Goal: Complete application form

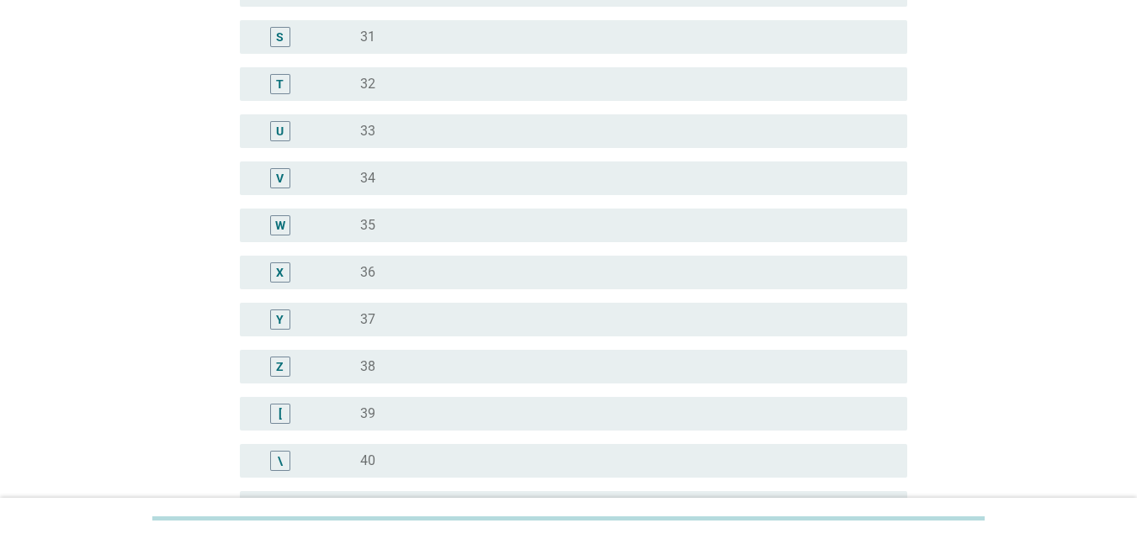
scroll to position [1262, 0]
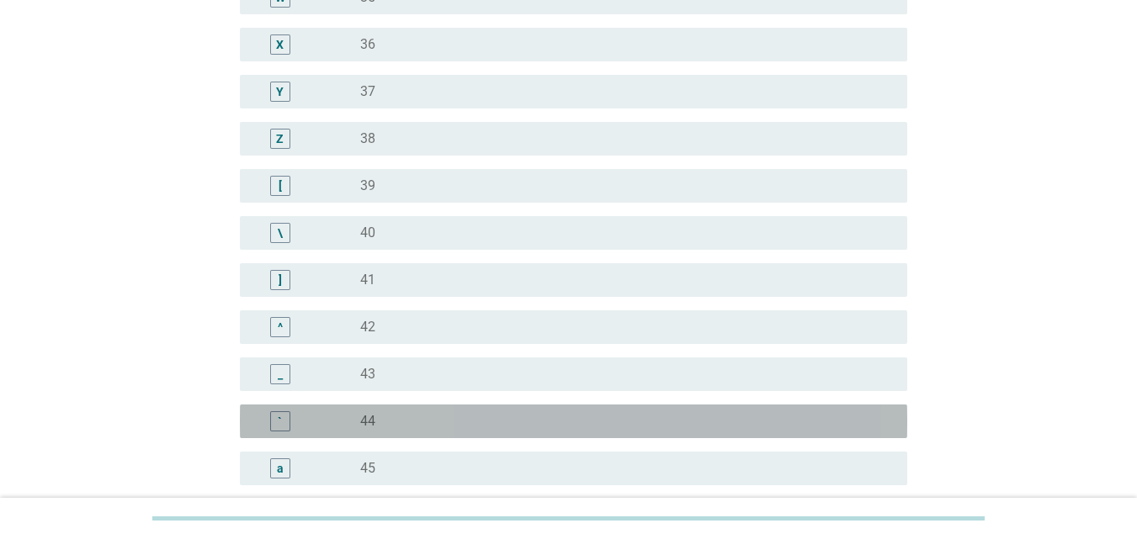
click at [284, 422] on div "`" at bounding box center [280, 421] width 20 height 20
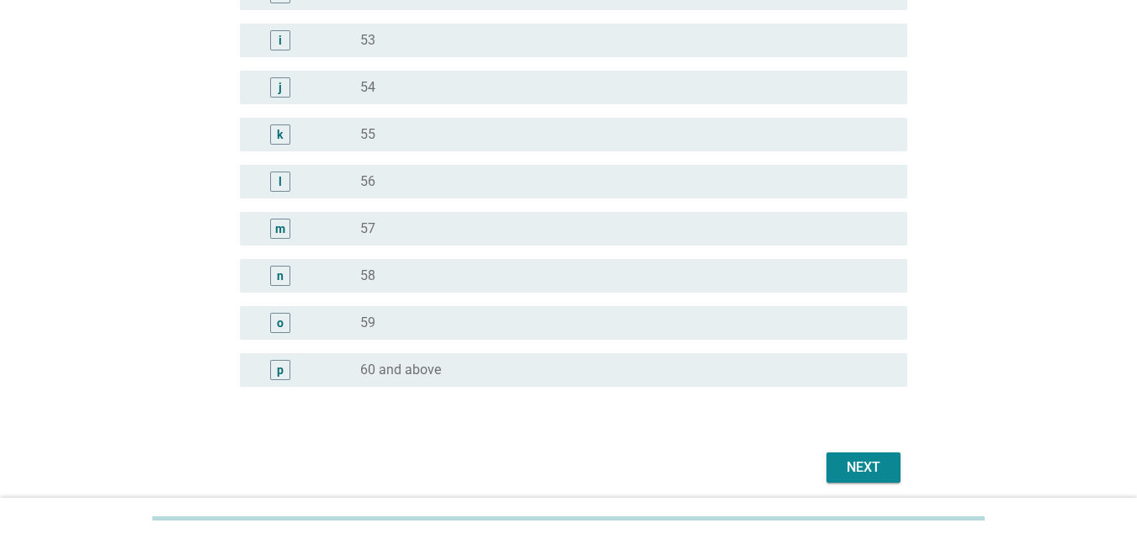
scroll to position [2131, 0]
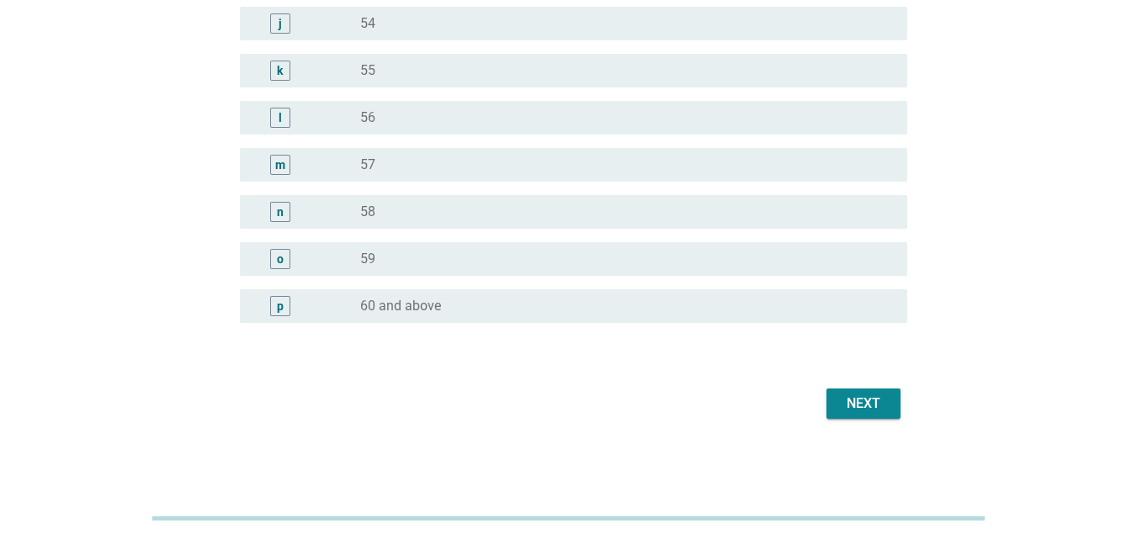
click at [866, 406] on div "Next" at bounding box center [863, 404] width 47 height 20
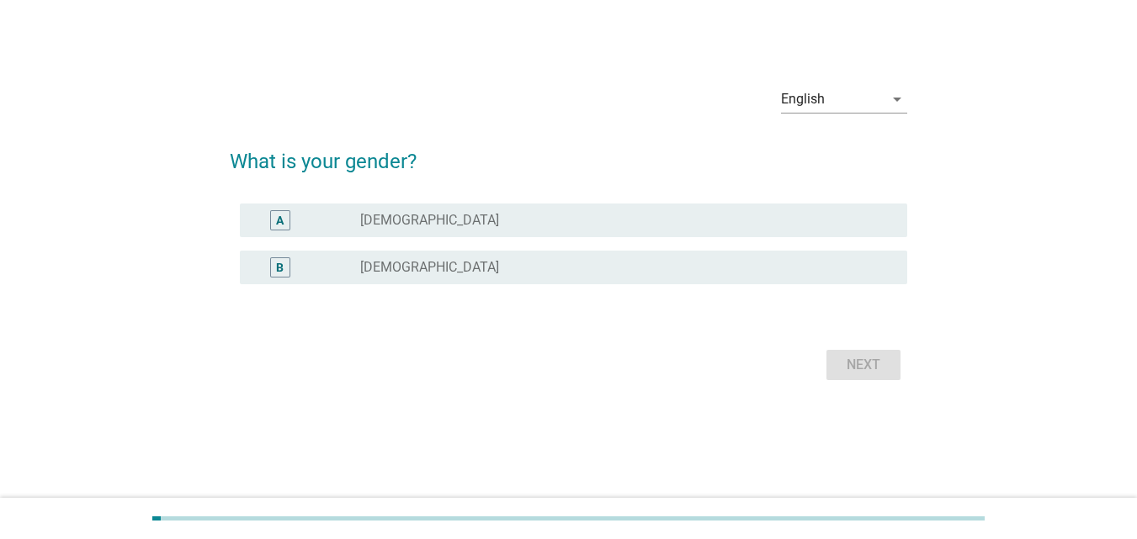
scroll to position [0, 0]
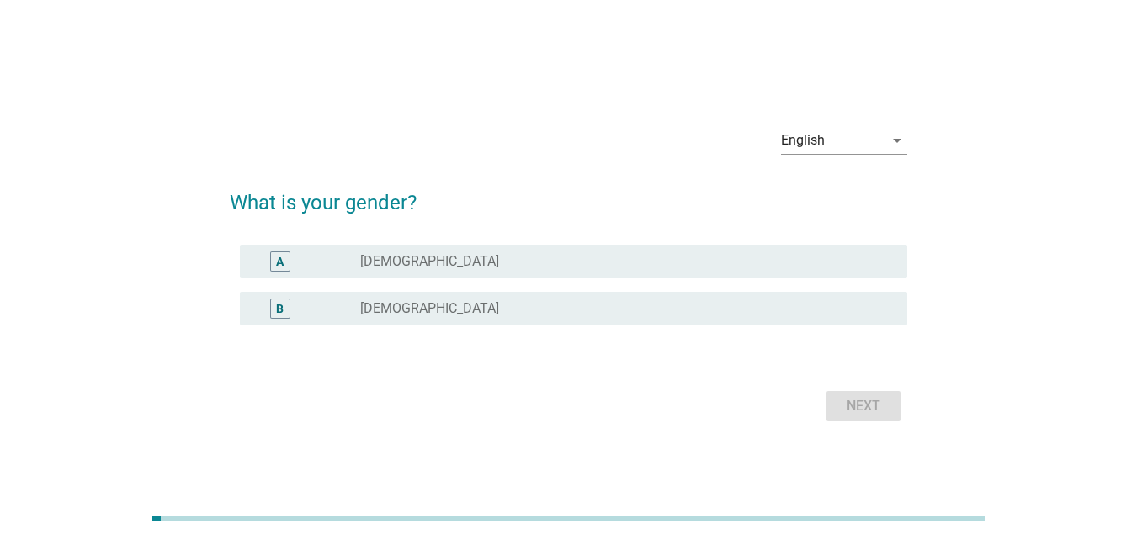
click at [286, 313] on div "B" at bounding box center [280, 309] width 20 height 20
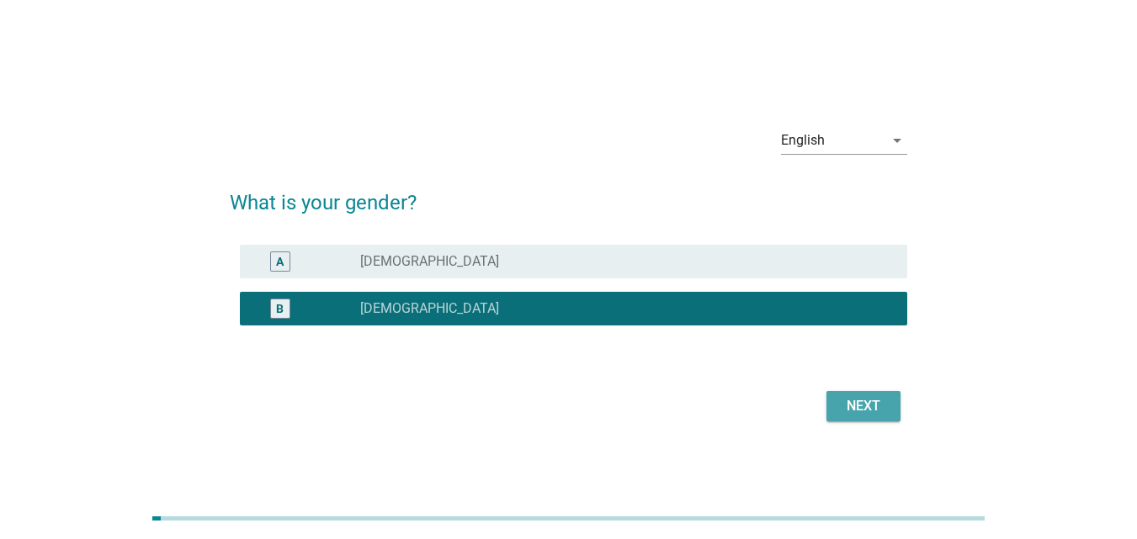
click at [867, 409] on div "Next" at bounding box center [863, 406] width 47 height 20
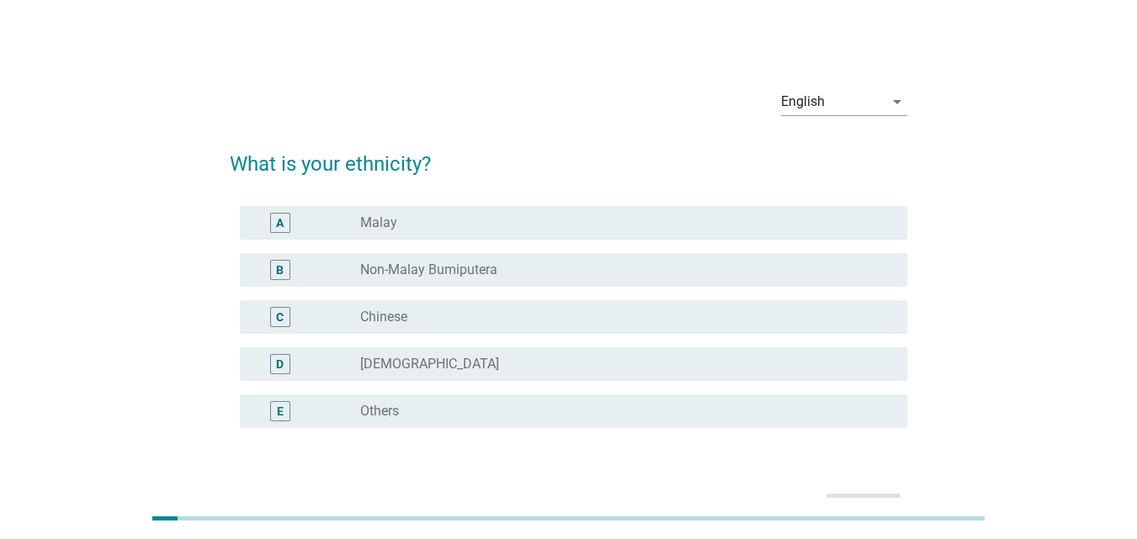
click at [313, 310] on div "C" at bounding box center [306, 317] width 107 height 20
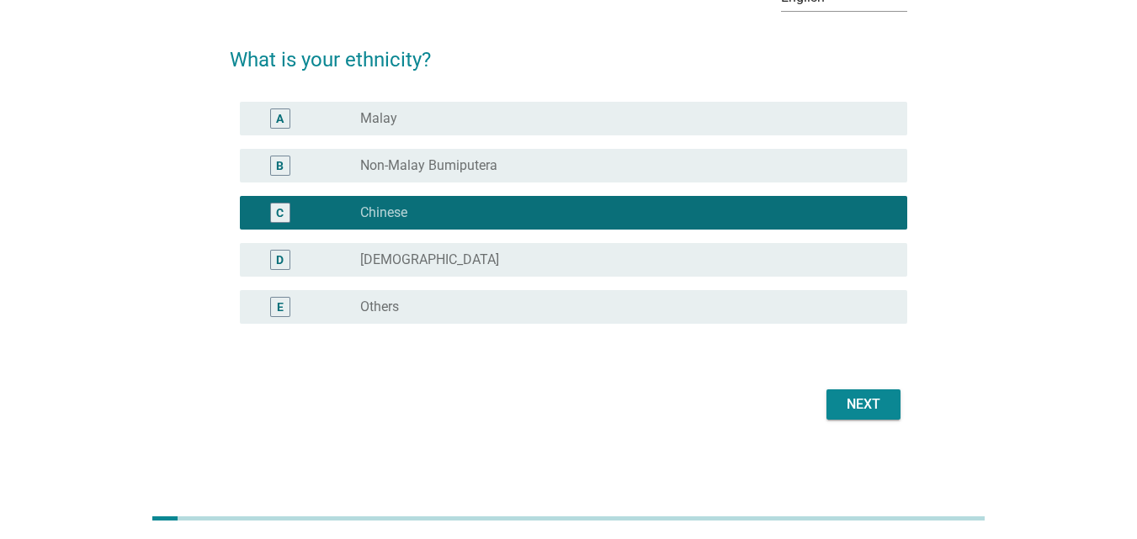
scroll to position [105, 0]
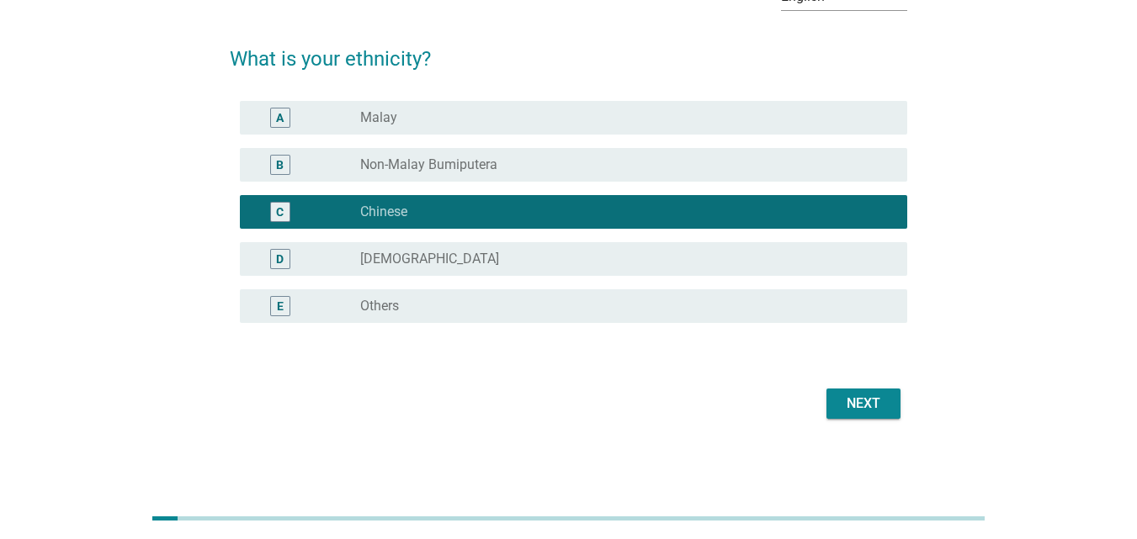
click at [840, 406] on div "Next" at bounding box center [863, 404] width 47 height 20
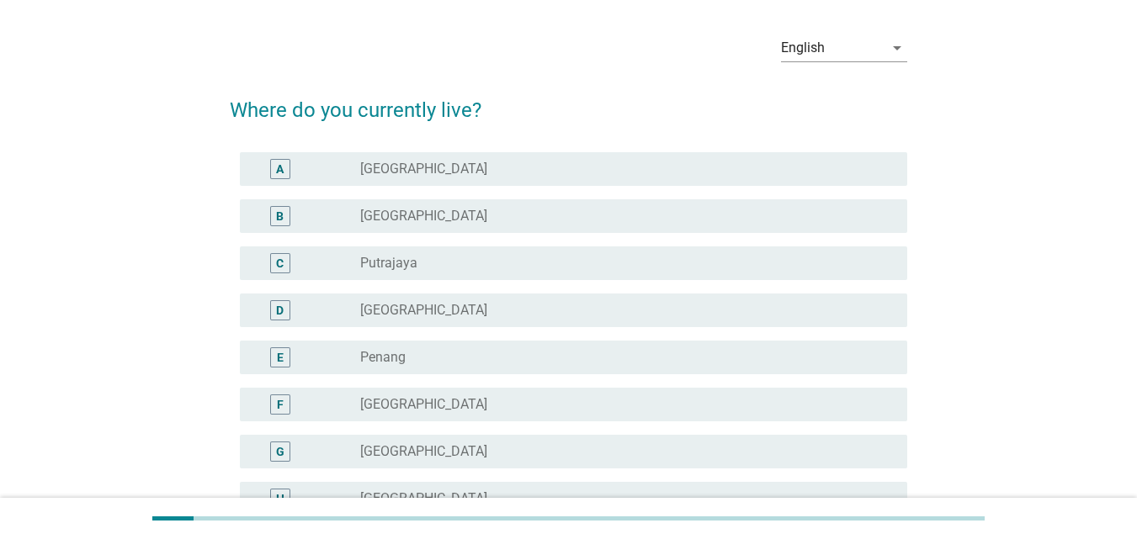
scroll to position [168, 0]
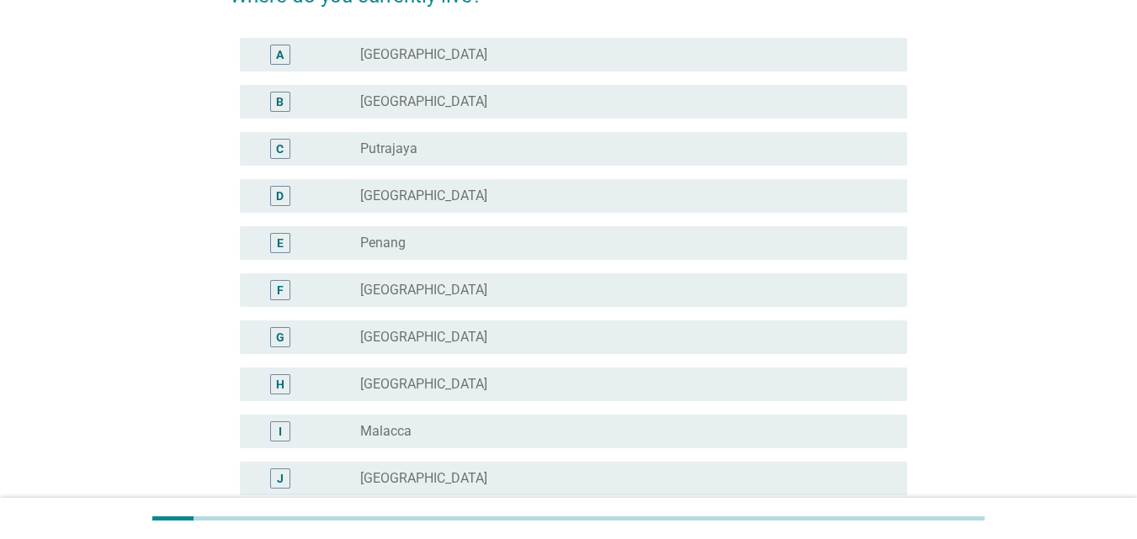
click at [291, 184] on div "D radio_button_unchecked [GEOGRAPHIC_DATA]" at bounding box center [573, 196] width 667 height 34
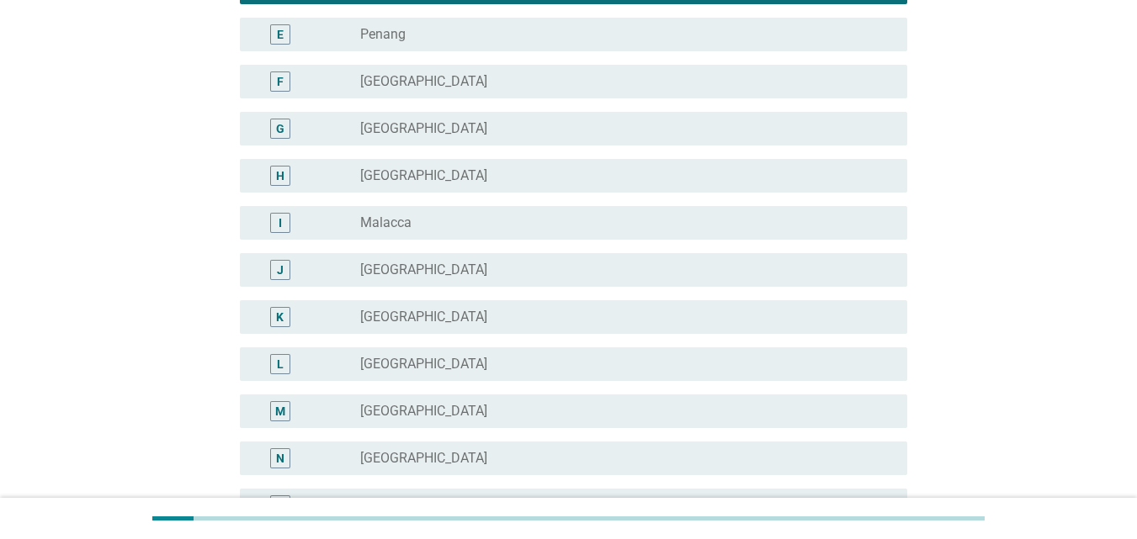
scroll to position [589, 0]
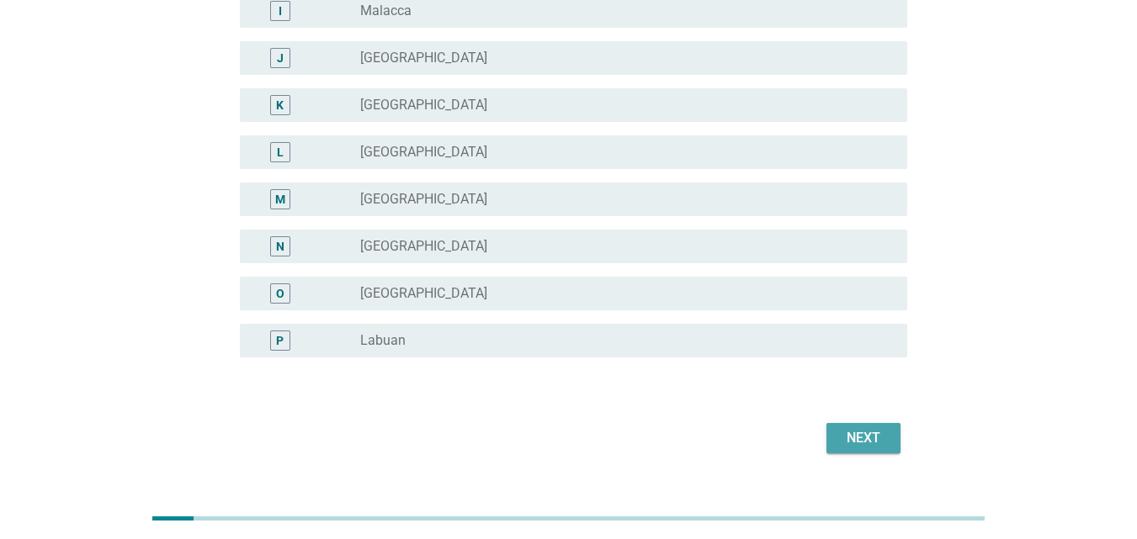
click at [840, 438] on div "Next" at bounding box center [863, 438] width 47 height 20
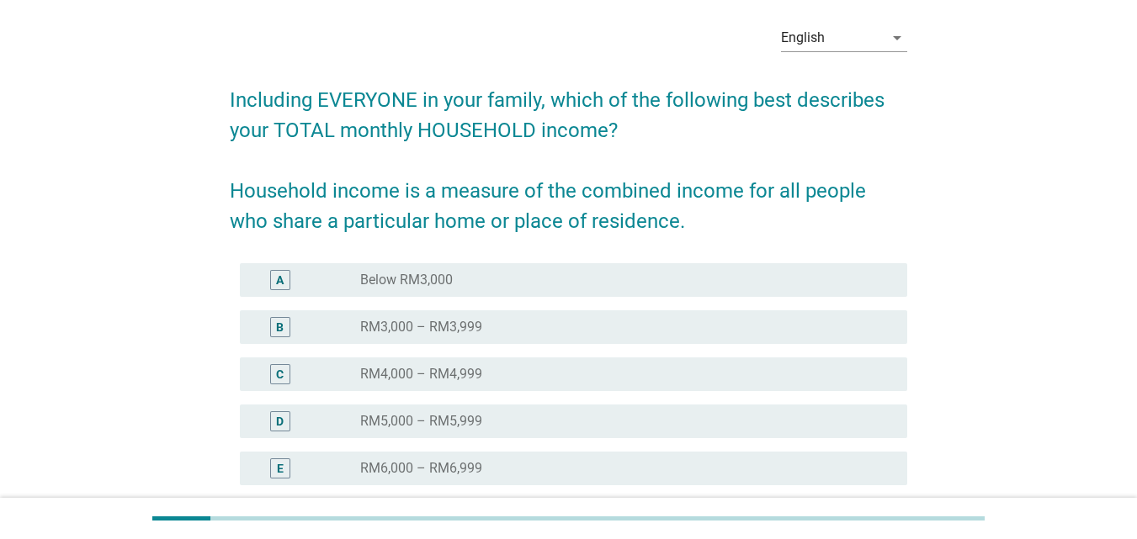
scroll to position [252, 0]
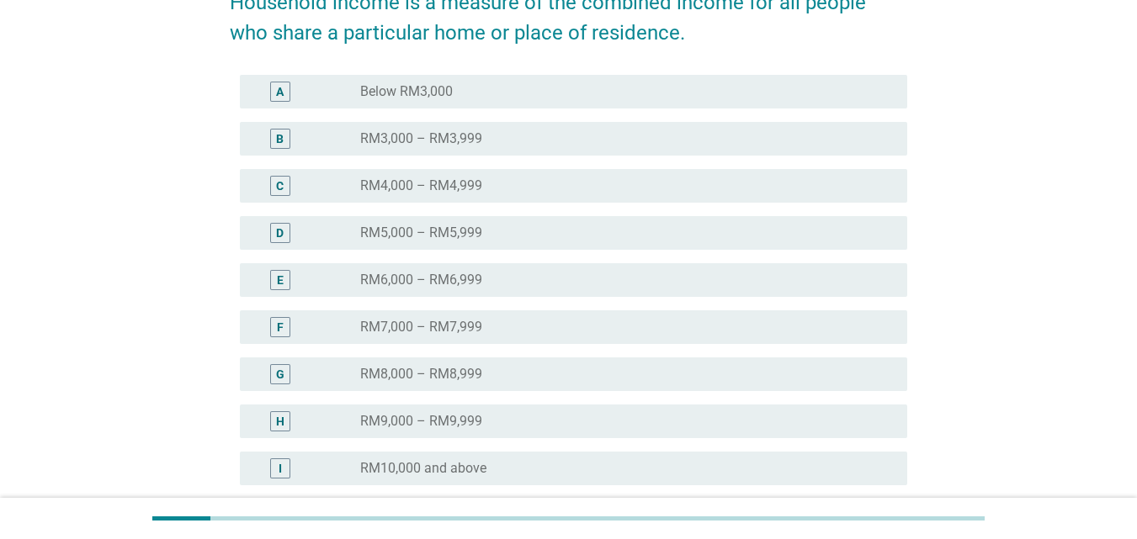
click at [493, 415] on div "radio_button_unchecked RM9,000 – RM9,999" at bounding box center [620, 421] width 520 height 17
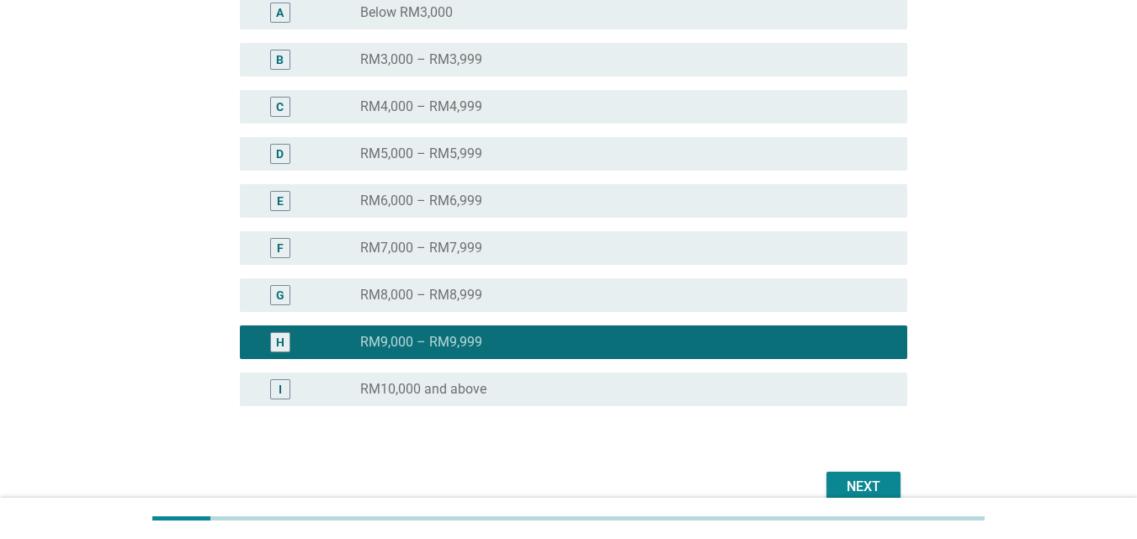
scroll to position [331, 0]
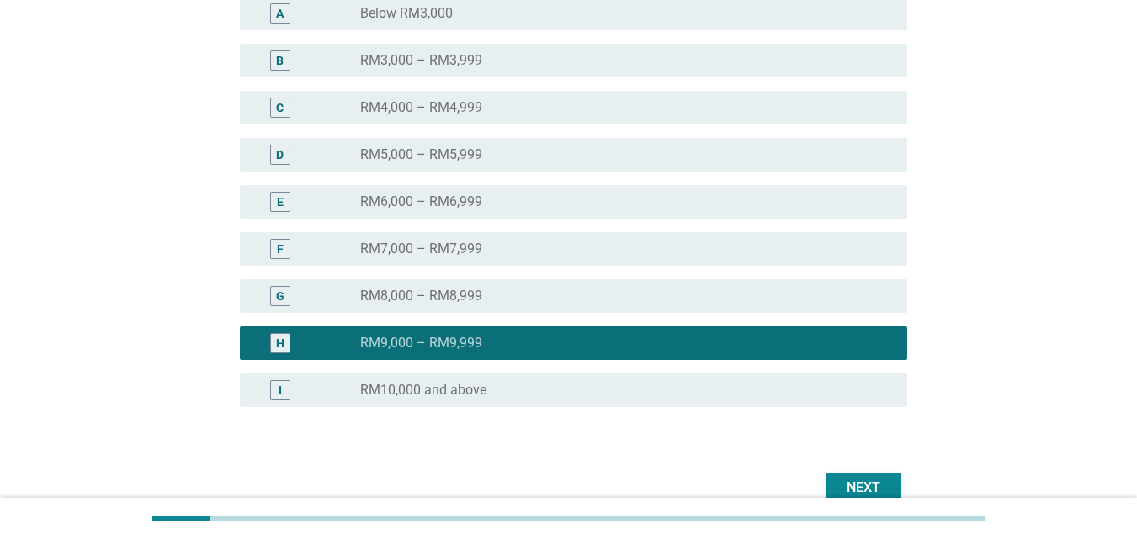
click at [855, 484] on div "Next" at bounding box center [863, 488] width 47 height 20
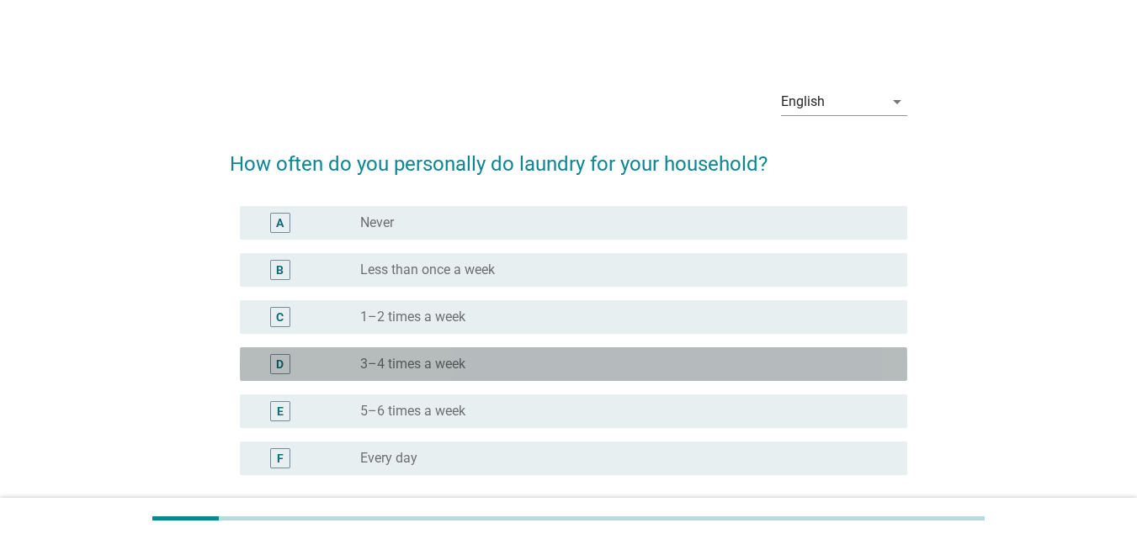
click at [422, 379] on div "D radio_button_unchecked 3–4 times a week" at bounding box center [573, 364] width 667 height 34
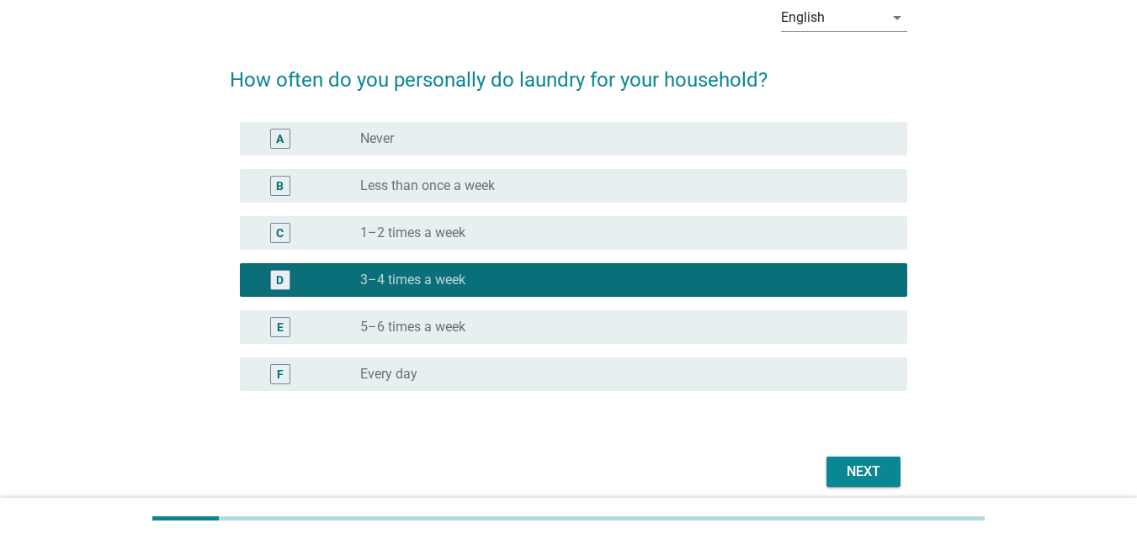
scroll to position [152, 0]
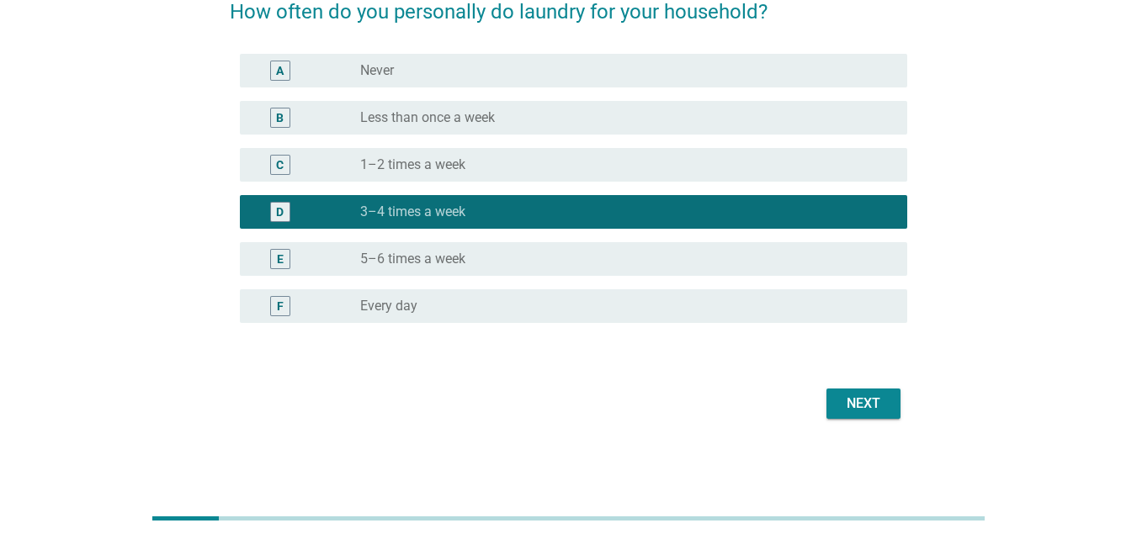
click at [850, 419] on div "Next" at bounding box center [568, 404] width 677 height 40
drag, startPoint x: 857, startPoint y: 404, endPoint x: 841, endPoint y: 406, distance: 17.0
click at [857, 405] on div "Next" at bounding box center [863, 404] width 47 height 20
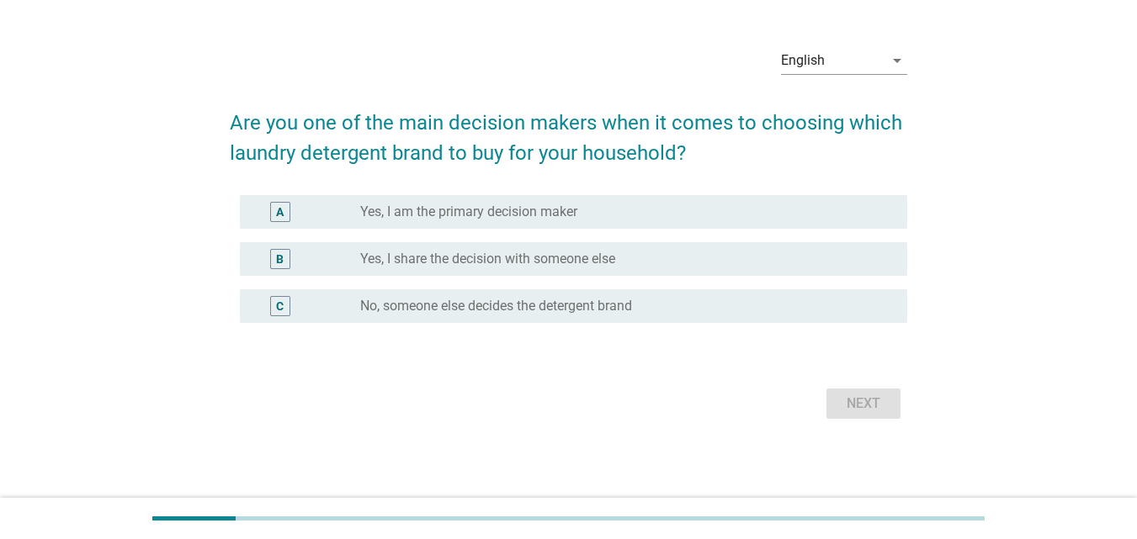
scroll to position [0, 0]
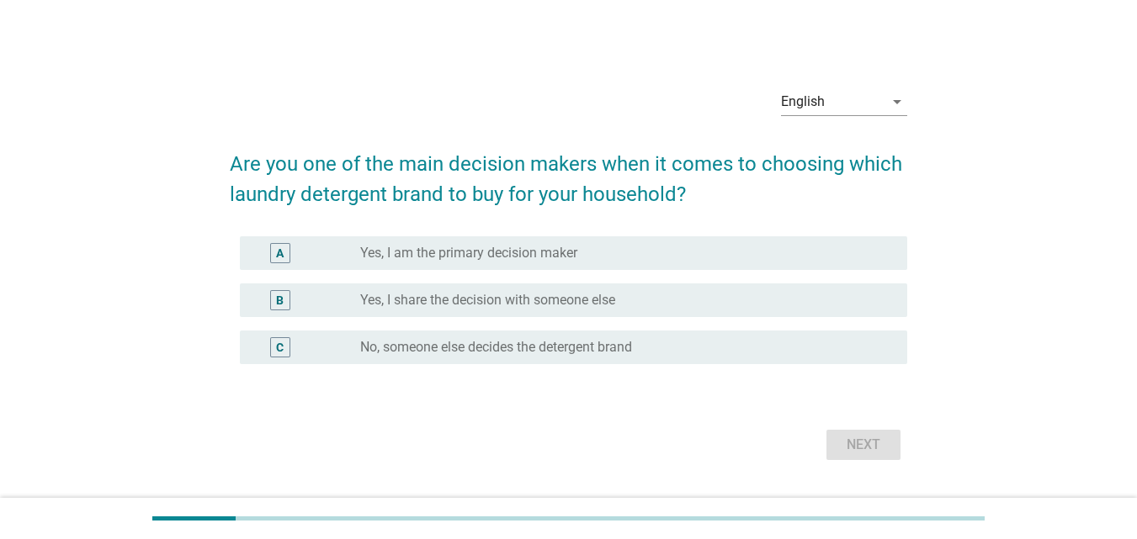
click at [432, 257] on label "Yes, I am the primary decision maker" at bounding box center [468, 253] width 217 height 17
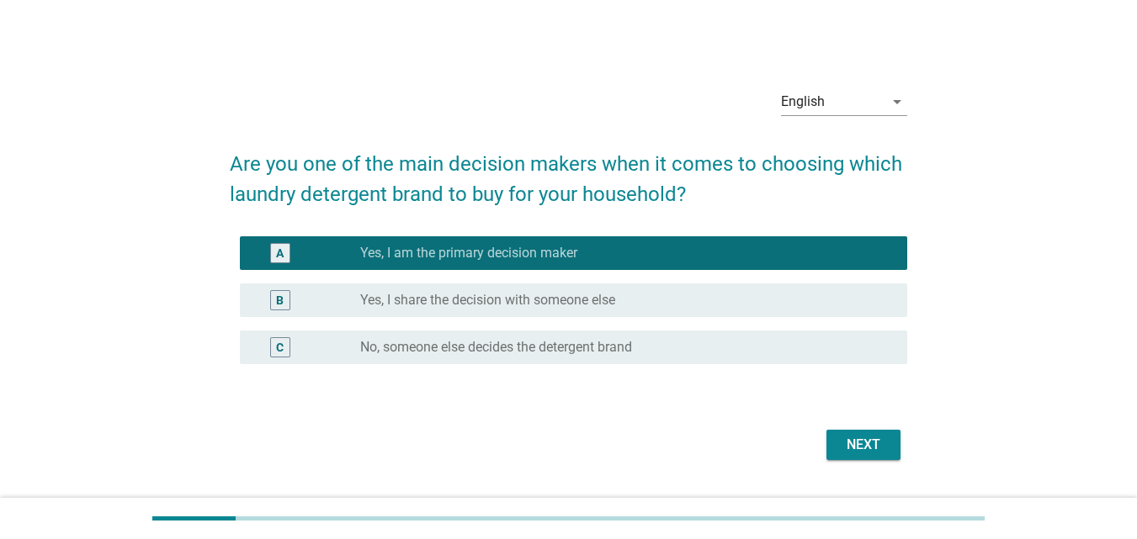
click at [858, 448] on div "Next" at bounding box center [863, 445] width 47 height 20
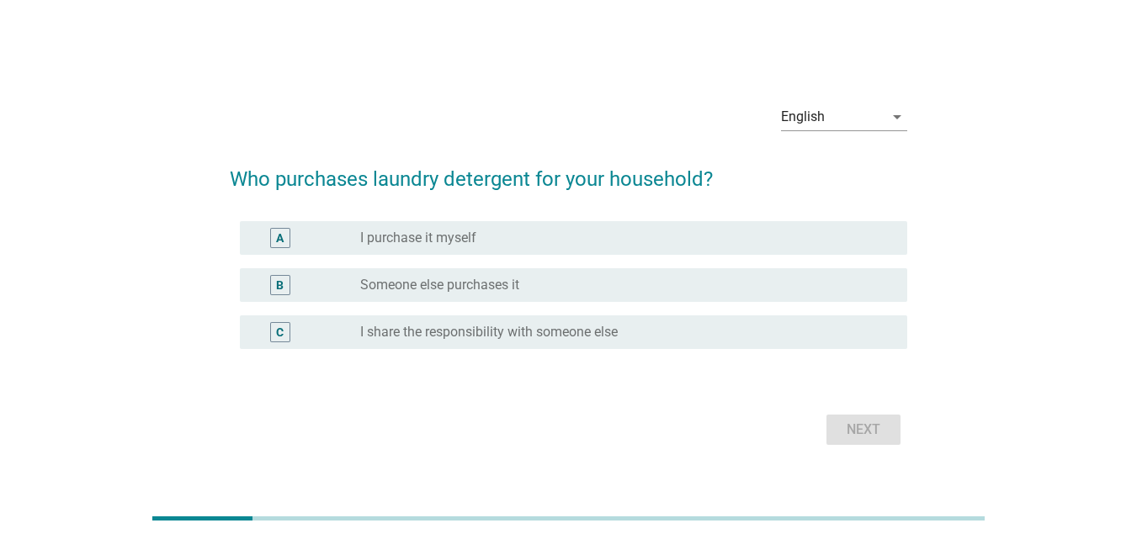
click at [338, 255] on div "A radio_button_unchecked I purchase it myself" at bounding box center [568, 238] width 677 height 47
click at [342, 241] on div "A" at bounding box center [306, 238] width 107 height 20
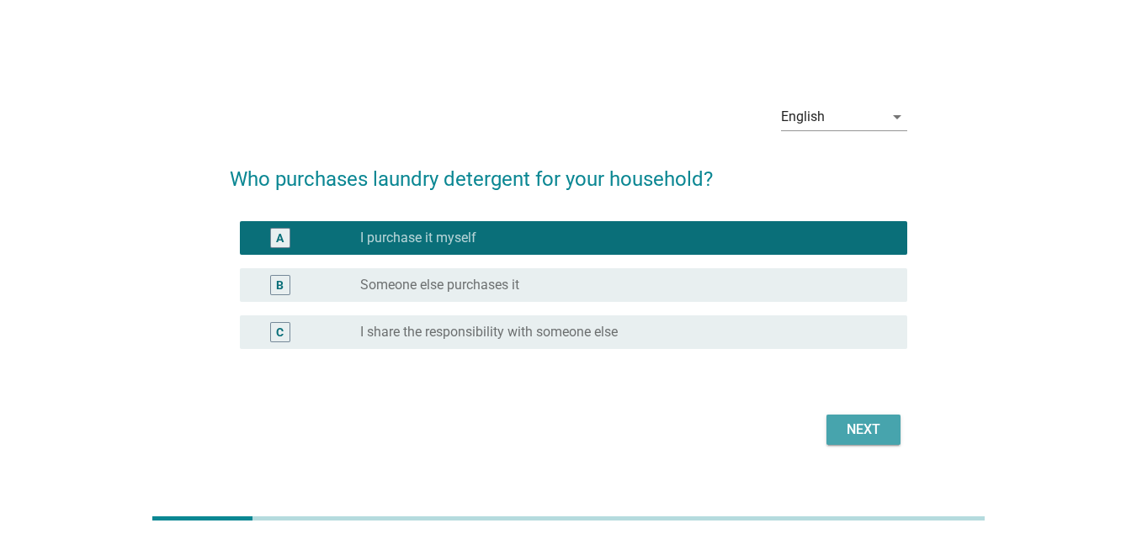
click at [855, 427] on div "Next" at bounding box center [863, 430] width 47 height 20
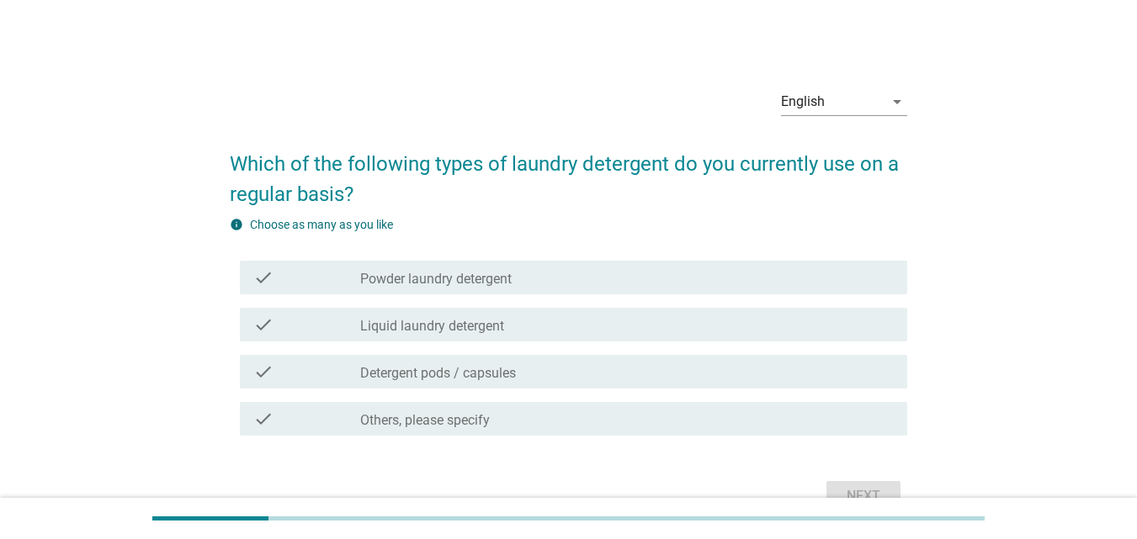
click at [407, 283] on label "Powder laundry detergent" at bounding box center [435, 279] width 151 height 17
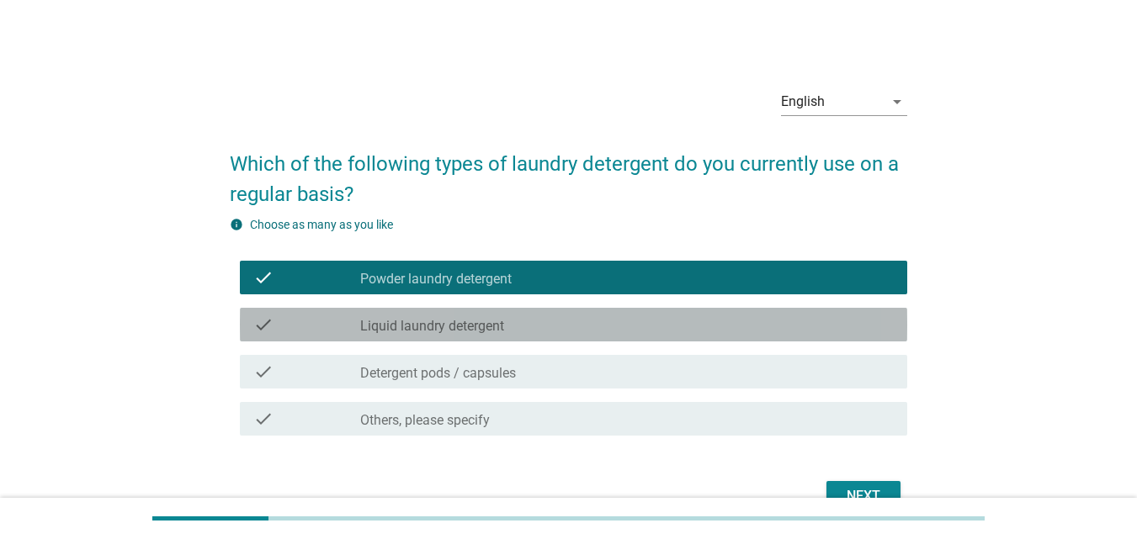
click at [391, 330] on label "Liquid laundry detergent" at bounding box center [432, 326] width 144 height 17
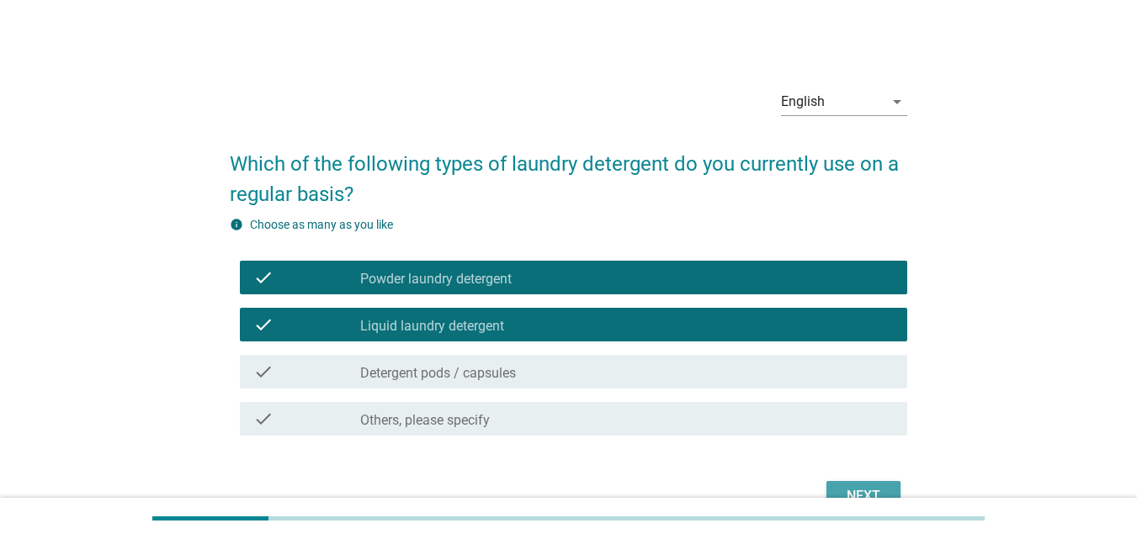
click at [858, 490] on div "Next" at bounding box center [863, 496] width 47 height 20
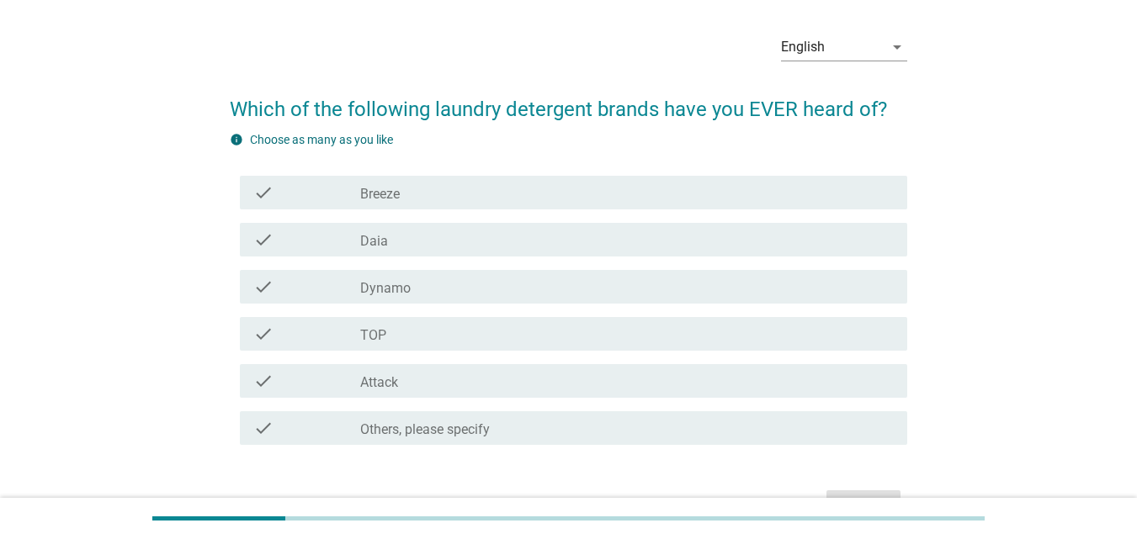
scroll to position [84, 0]
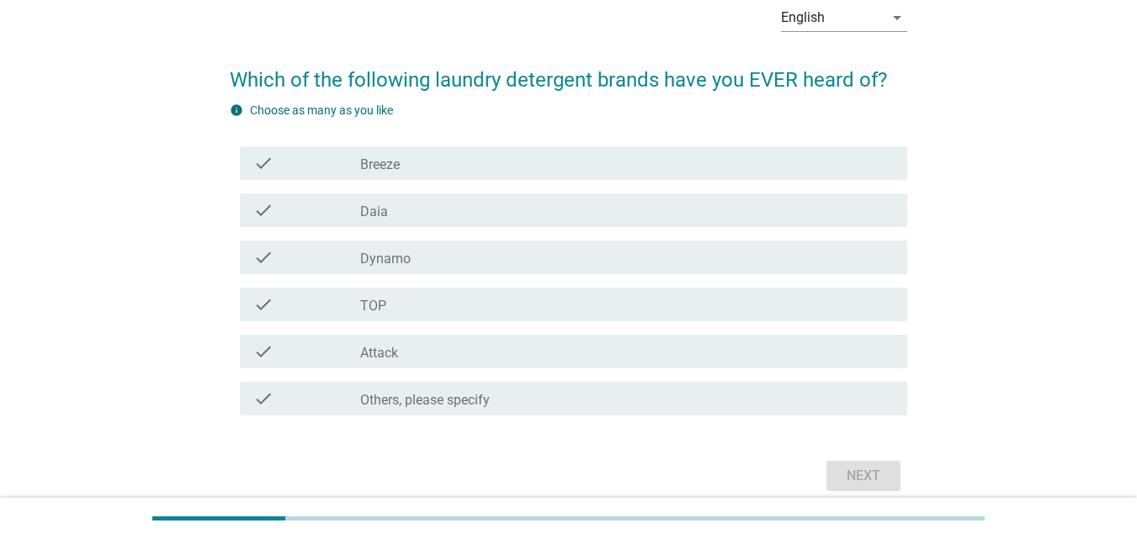
click at [404, 171] on div "check_box_outline_blank Breeze" at bounding box center [626, 163] width 533 height 20
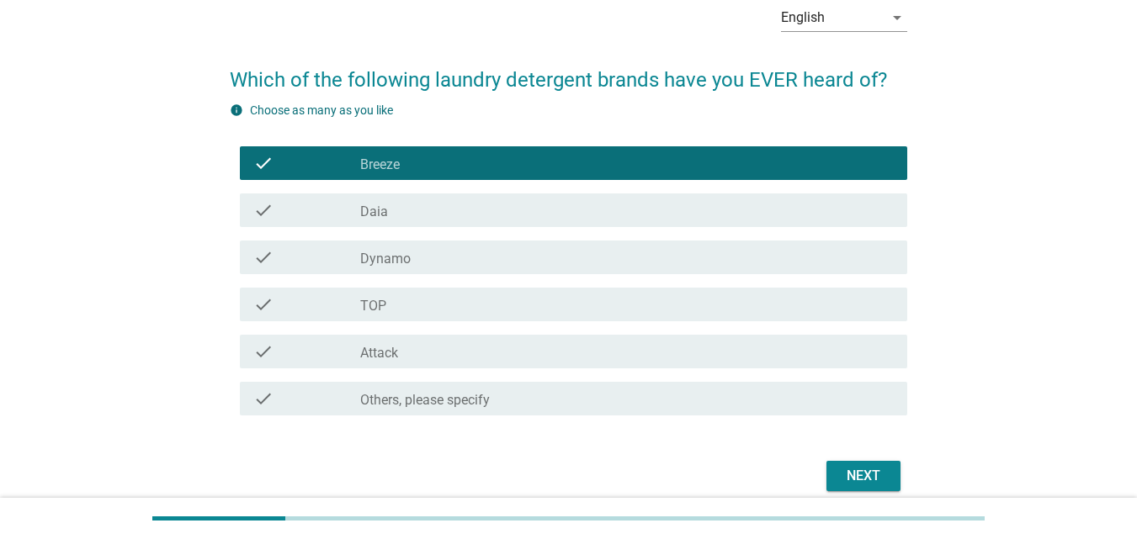
click at [424, 264] on div "check_box_outline_blank Dynamo" at bounding box center [626, 257] width 533 height 20
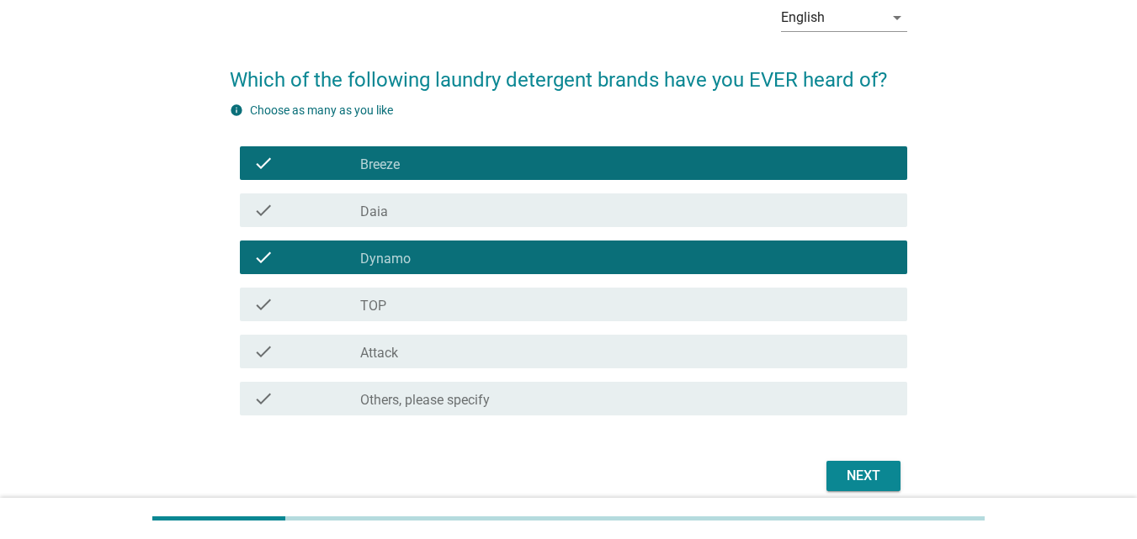
click at [426, 350] on div "check_box_outline_blank Attack" at bounding box center [626, 352] width 533 height 20
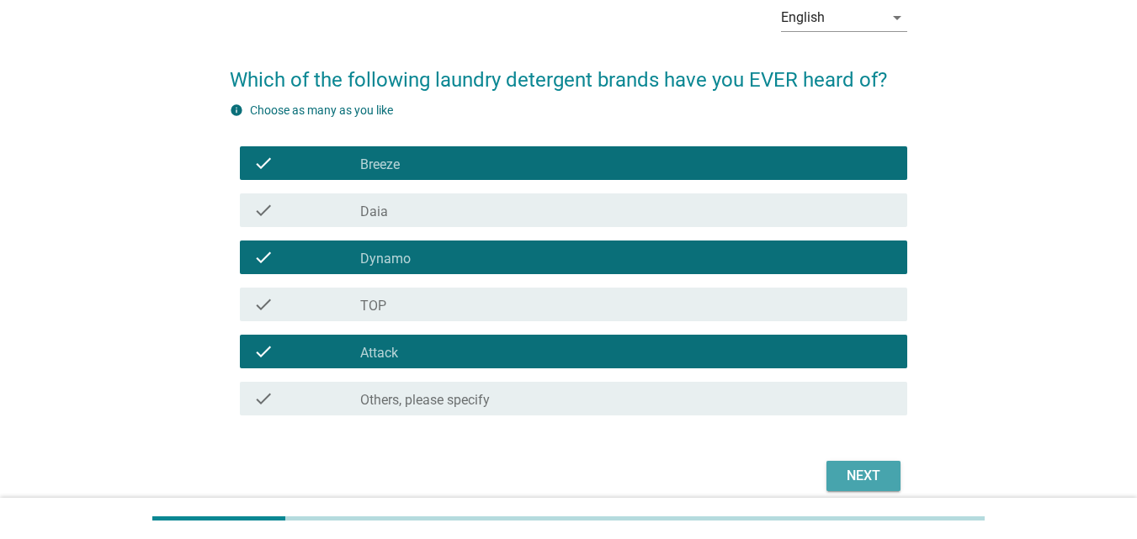
click at [855, 472] on div "Next" at bounding box center [863, 476] width 47 height 20
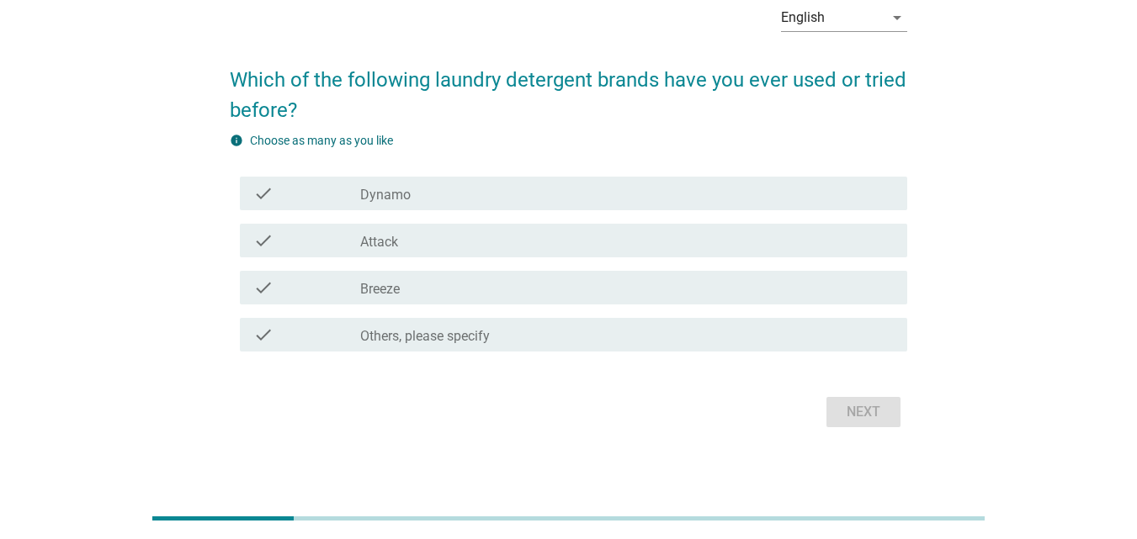
click at [411, 286] on div "check_box_outline_blank Breeze" at bounding box center [626, 288] width 533 height 20
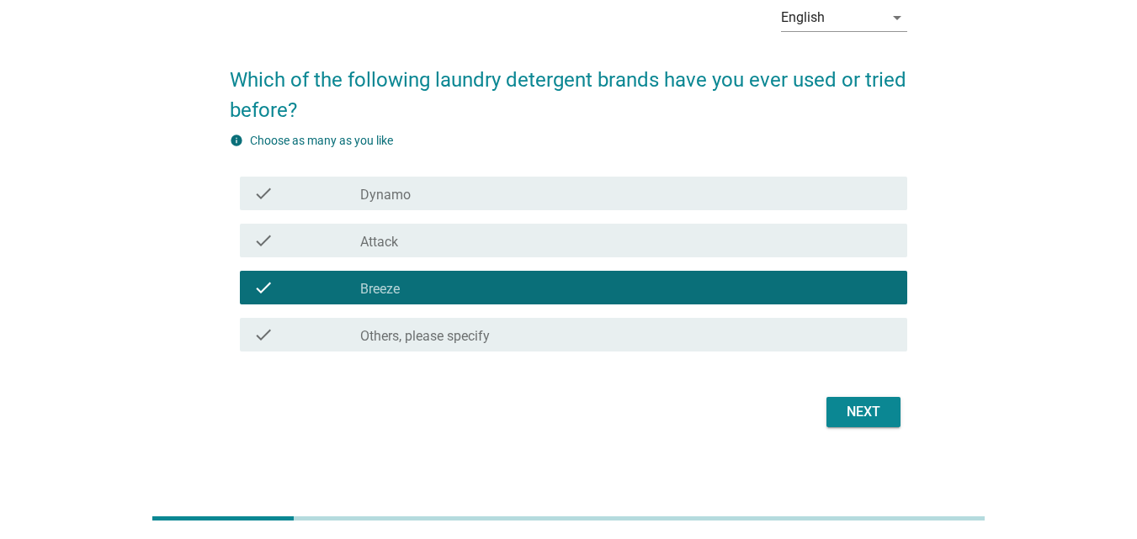
click at [403, 242] on div "check_box_outline_blank Attack" at bounding box center [626, 241] width 533 height 20
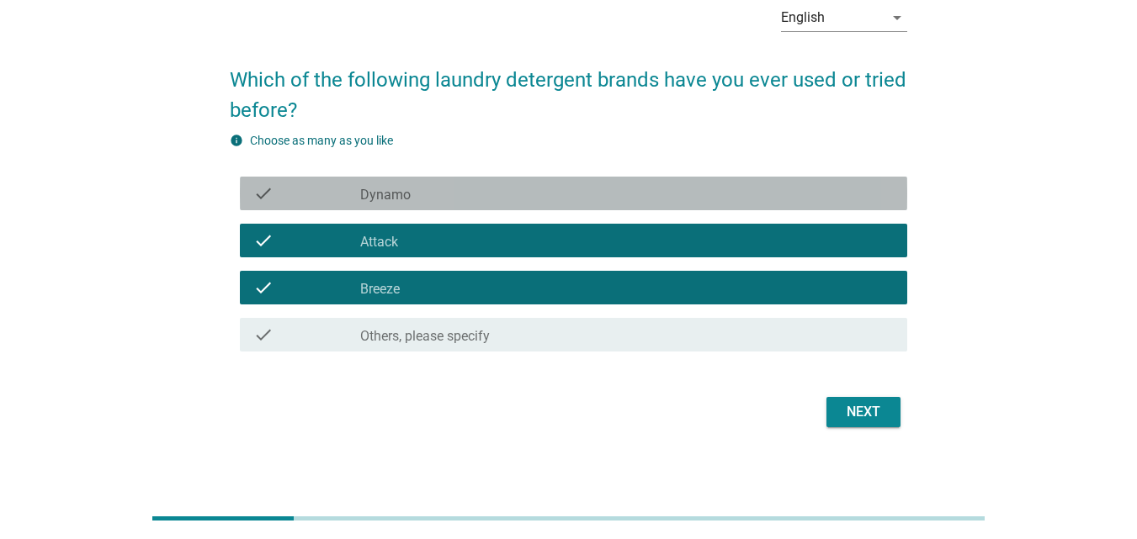
click at [411, 198] on div "check_box_outline_blank Dynamo" at bounding box center [626, 193] width 533 height 20
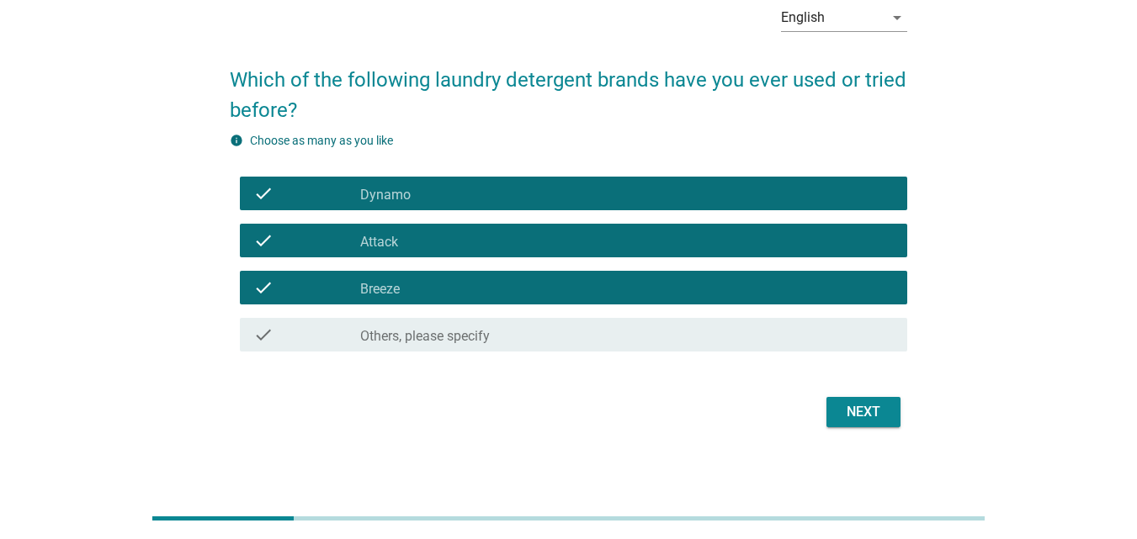
click at [851, 407] on div "Next" at bounding box center [863, 412] width 47 height 20
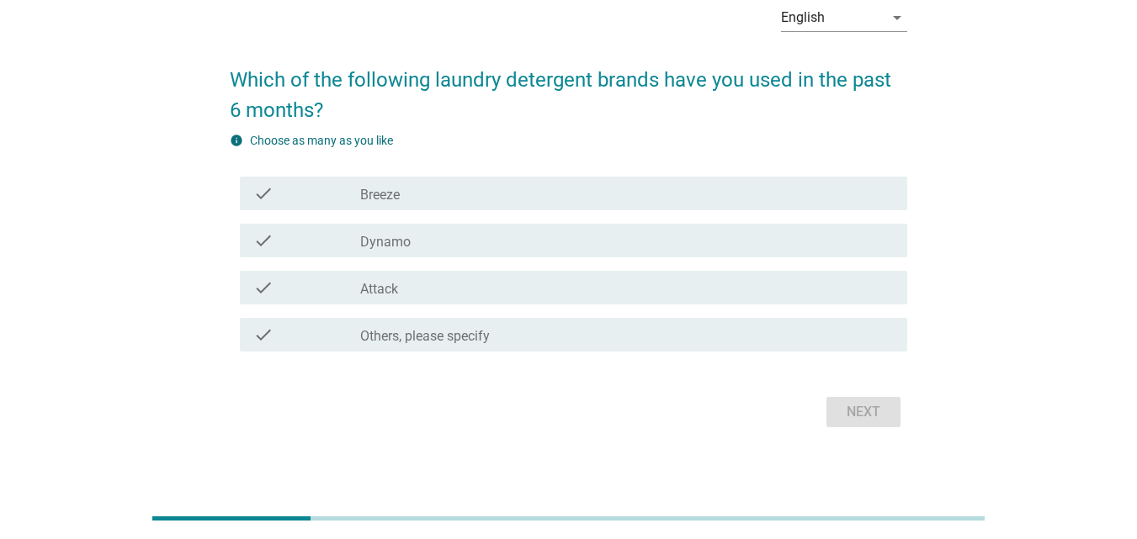
click at [434, 196] on div "check_box Breeze" at bounding box center [626, 193] width 533 height 20
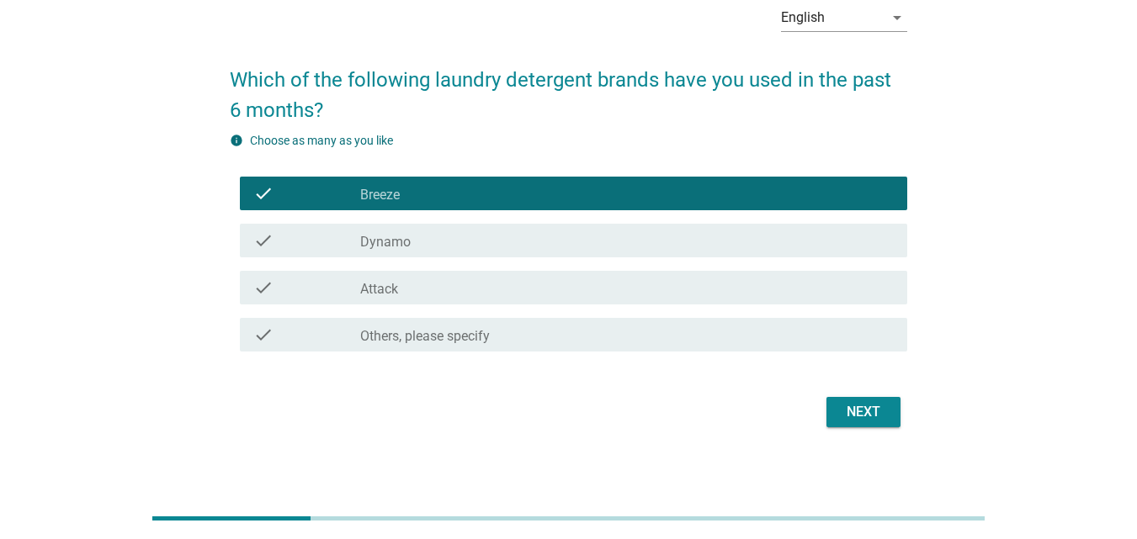
drag, startPoint x: 427, startPoint y: 244, endPoint x: 487, endPoint y: 266, distance: 64.4
click at [427, 244] on div "check_box Dynamo" at bounding box center [626, 241] width 533 height 20
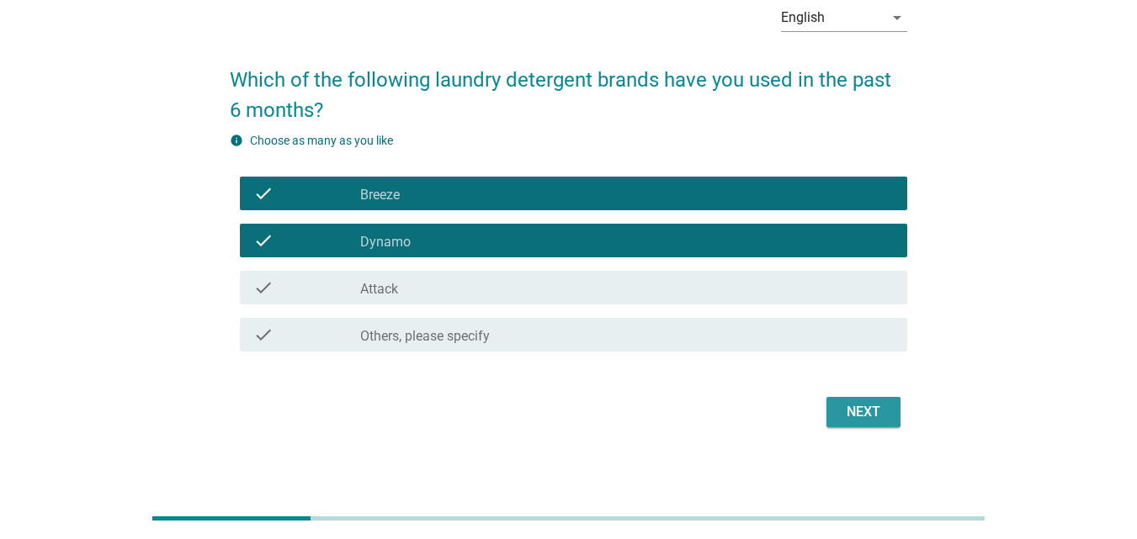
click at [875, 415] on div "Next" at bounding box center [863, 412] width 47 height 20
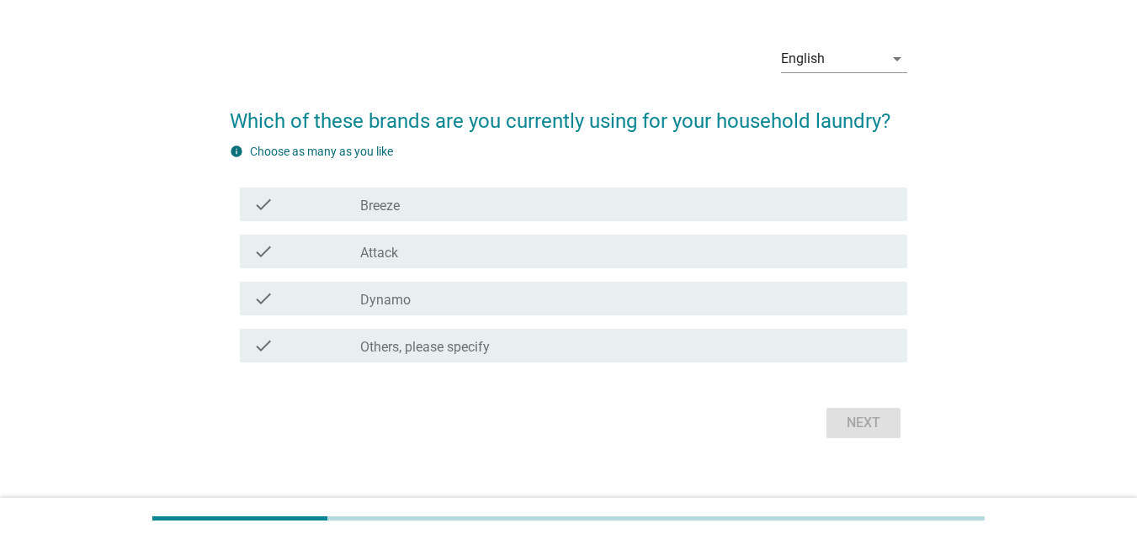
scroll to position [62, 0]
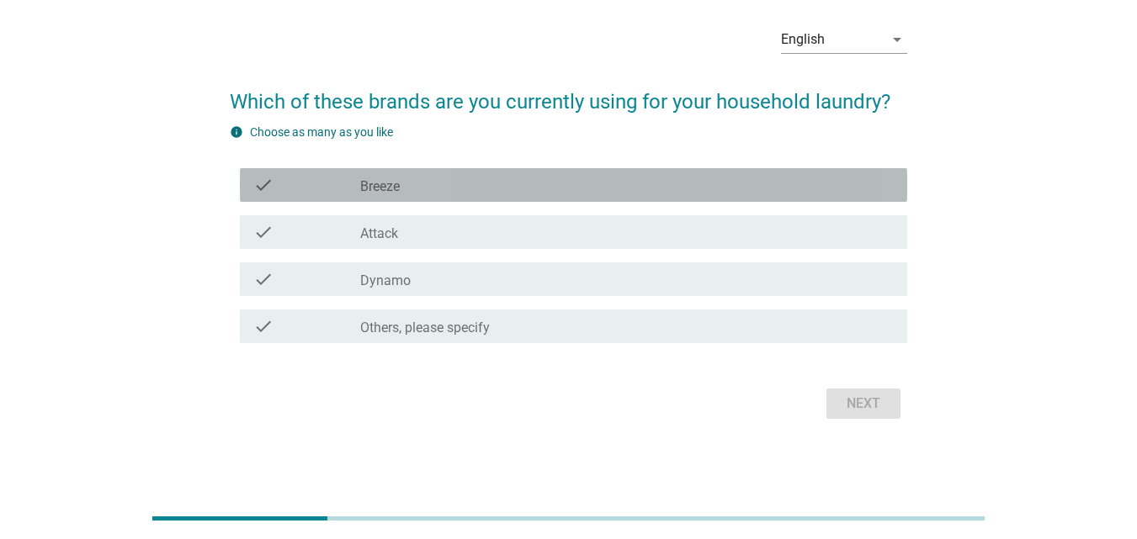
drag, startPoint x: 438, startPoint y: 182, endPoint x: 628, endPoint y: 273, distance: 210.0
click at [439, 182] on div "check_box Breeze" at bounding box center [626, 185] width 533 height 20
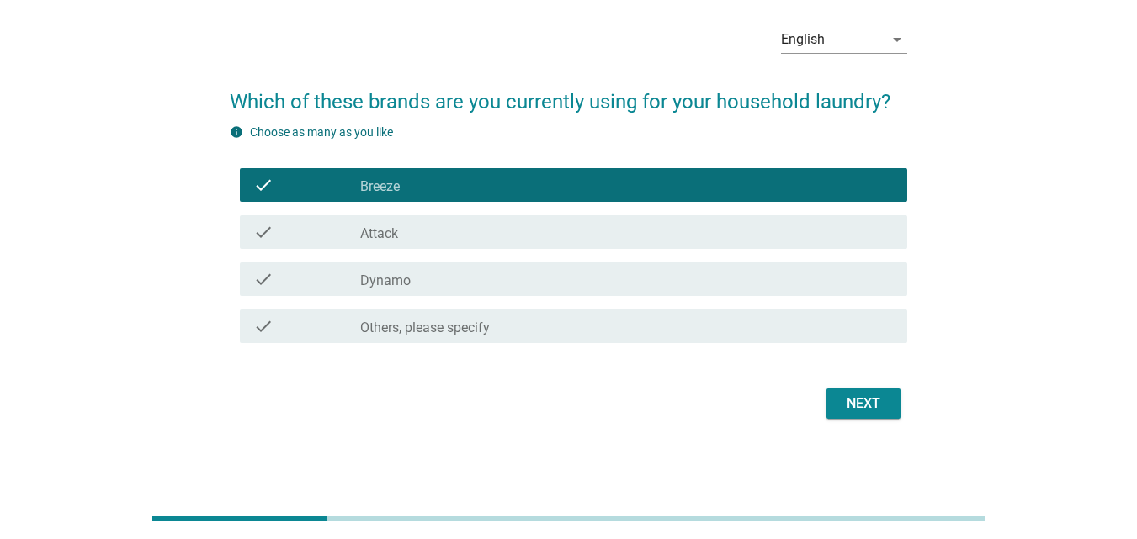
click at [413, 237] on div "check_box Attack" at bounding box center [626, 232] width 533 height 20
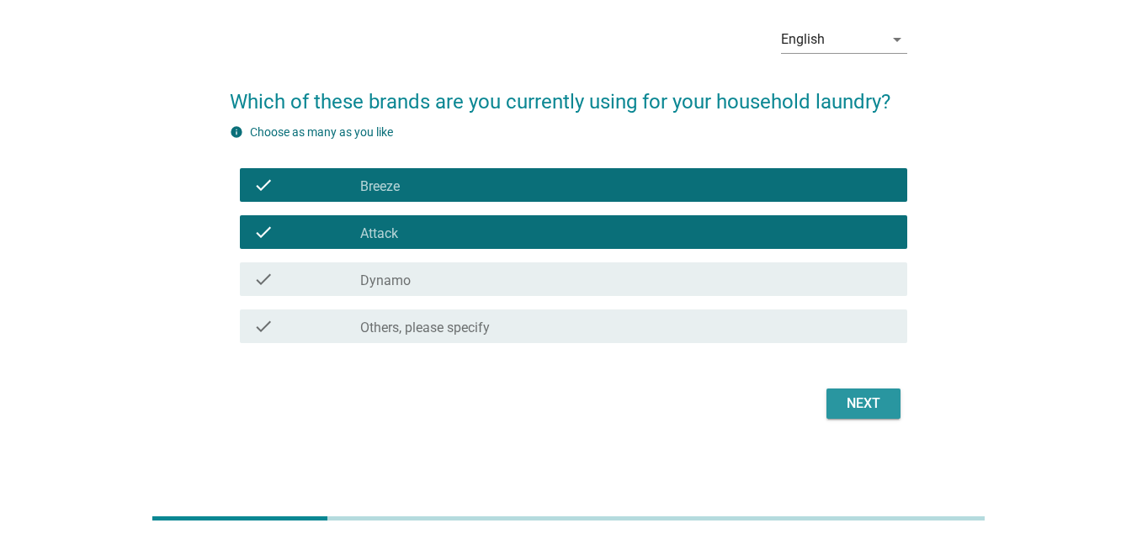
click at [844, 398] on div "Next" at bounding box center [863, 404] width 47 height 20
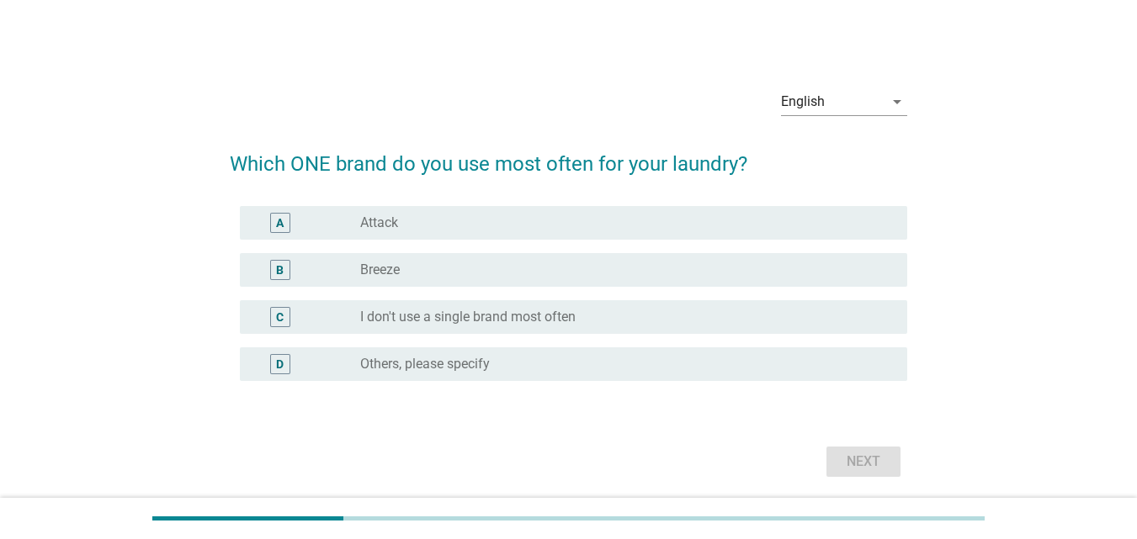
scroll to position [58, 0]
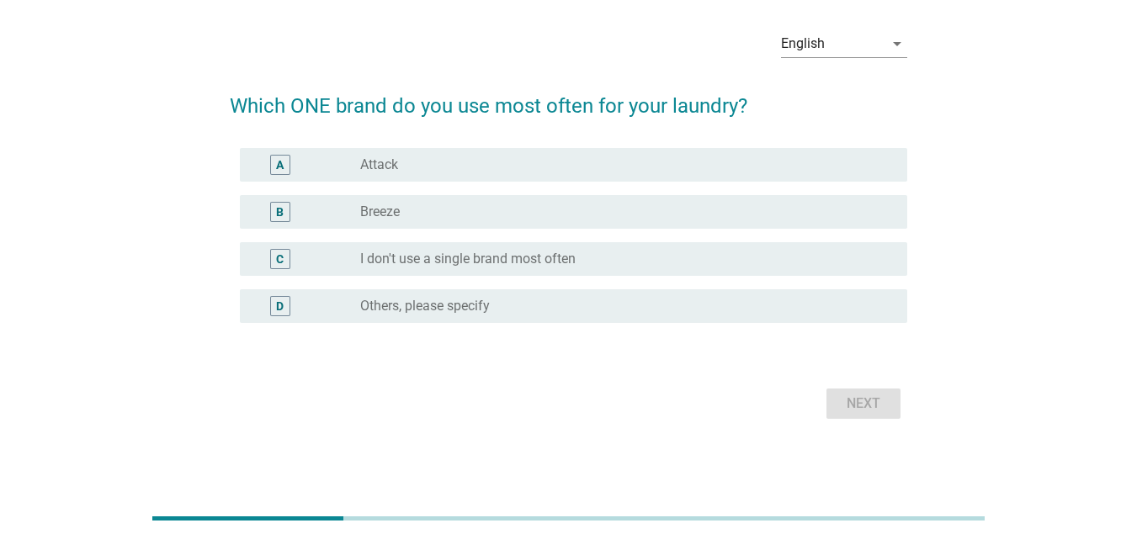
click at [395, 210] on label "Breeze" at bounding box center [380, 212] width 40 height 17
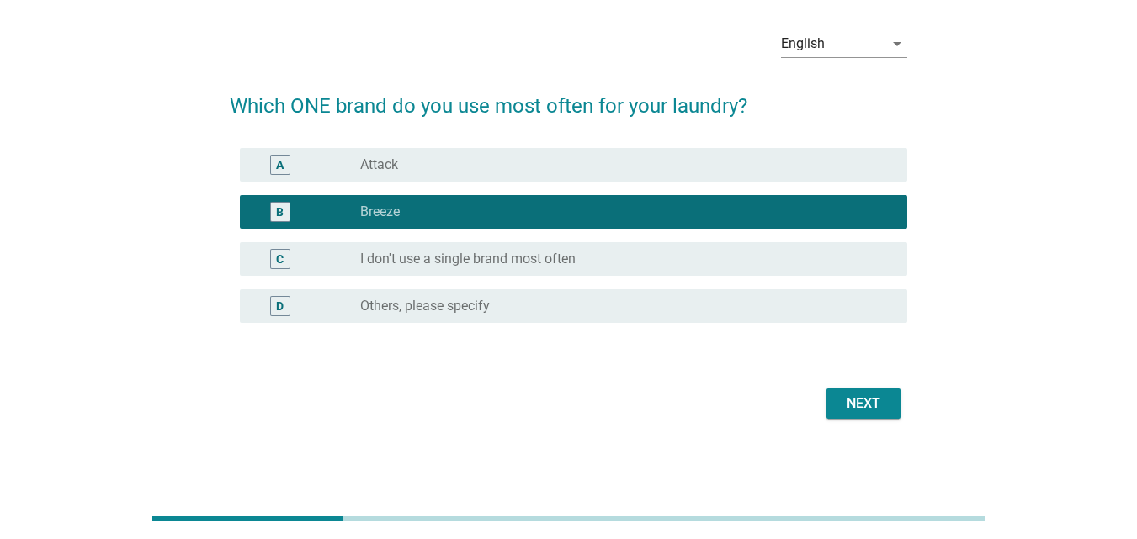
click at [850, 408] on div "Next" at bounding box center [863, 404] width 47 height 20
